Goal: Find specific page/section: Find specific page/section

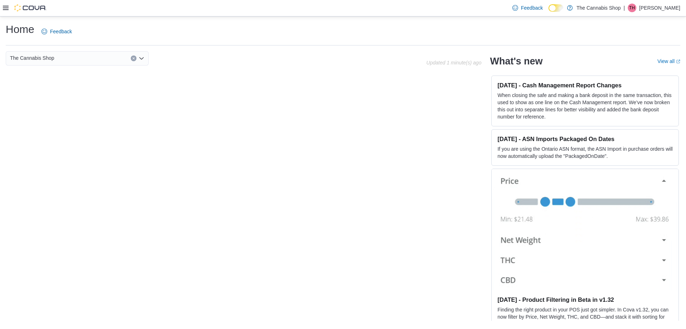
click at [4, 9] on icon at bounding box center [6, 8] width 6 height 6
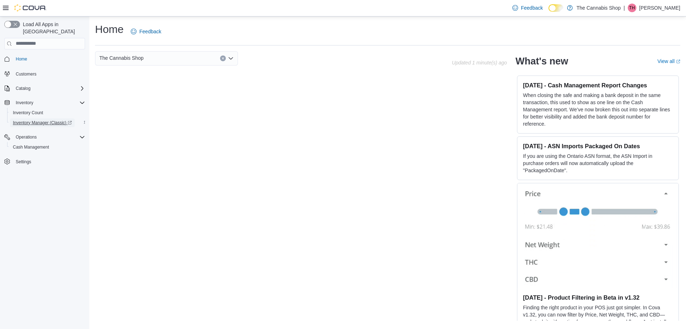
click at [32, 120] on span "Inventory Manager (Classic)" at bounding box center [42, 123] width 59 height 6
